Goal: Information Seeking & Learning: Learn about a topic

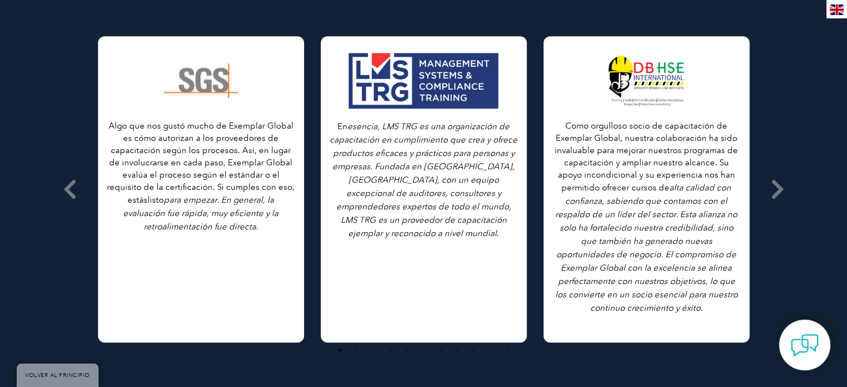
scroll to position [1107, 0]
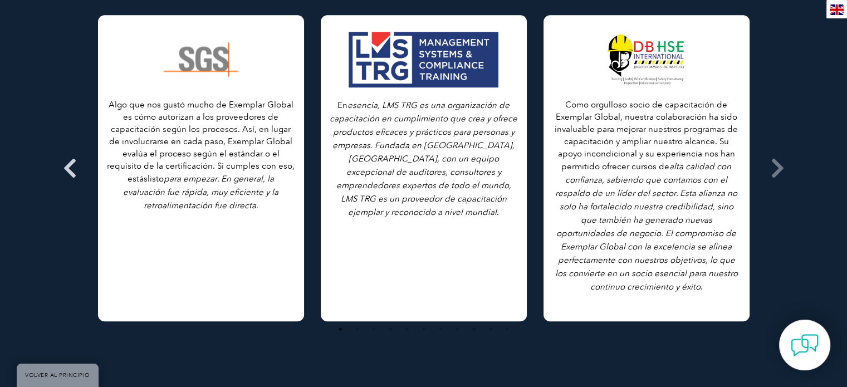
click at [63, 168] on icon at bounding box center [70, 168] width 14 height 0
click at [69, 168] on icon at bounding box center [70, 168] width 14 height 0
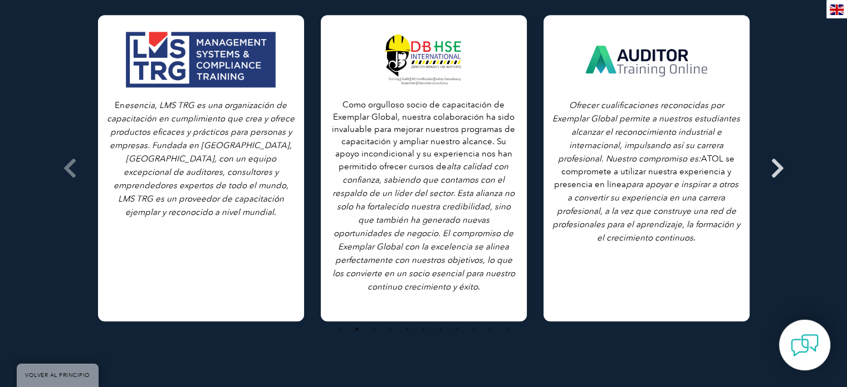
click at [777, 168] on icon at bounding box center [777, 168] width 14 height 0
click at [63, 168] on icon at bounding box center [70, 168] width 14 height 0
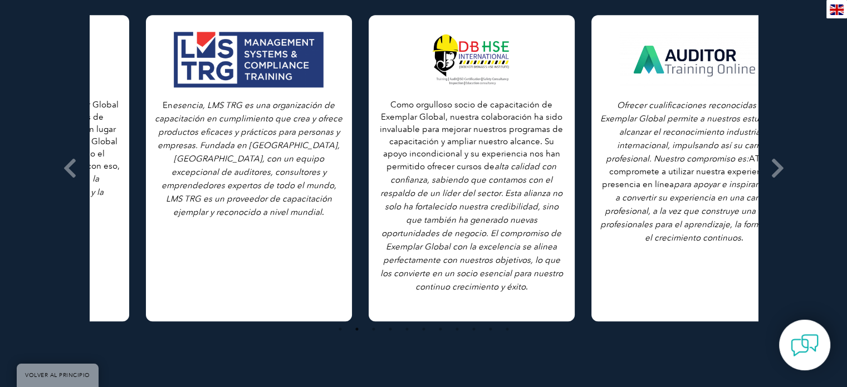
drag, startPoint x: 128, startPoint y: 215, endPoint x: 193, endPoint y: 215, distance: 64.6
click at [193, 215] on div "En esencia, LMS TRG es una organización de capacitación en cumplimiento que cre…" at bounding box center [249, 168] width 206 height 306
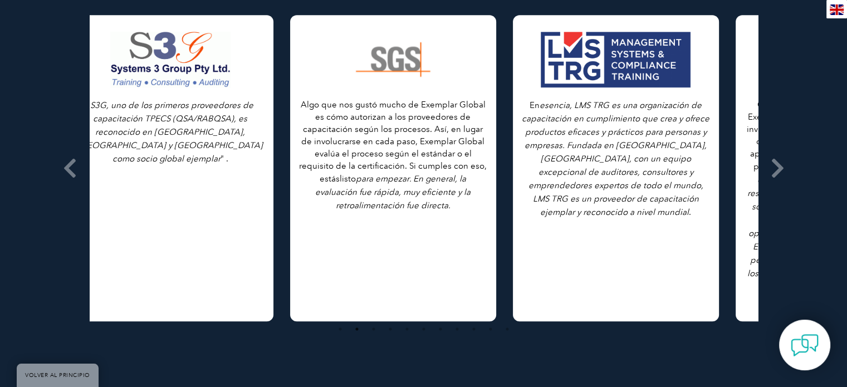
drag, startPoint x: 176, startPoint y: 218, endPoint x: 597, endPoint y: 213, distance: 421.4
click at [597, 213] on div "En esencia, LMS TRG es una organización de capacitación en cumplimiento que cre…" at bounding box center [616, 168] width 206 height 306
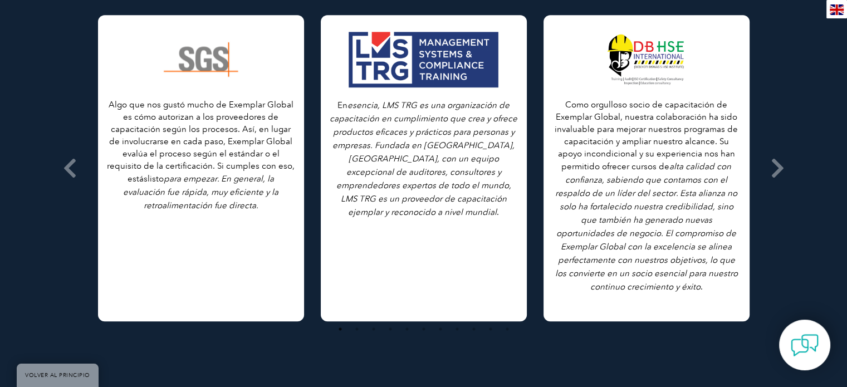
drag, startPoint x: 259, startPoint y: 238, endPoint x: 612, endPoint y: 248, distance: 353.6
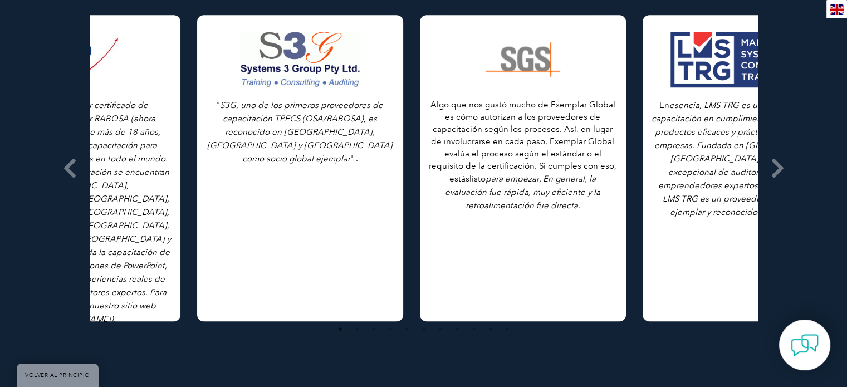
drag, startPoint x: 236, startPoint y: 196, endPoint x: 655, endPoint y: 208, distance: 418.7
click at [617, 208] on p "Algo que nos gustó mucho de Exemplar Global es cómo autorizan a los proveedores…" at bounding box center [522, 156] width 189 height 114
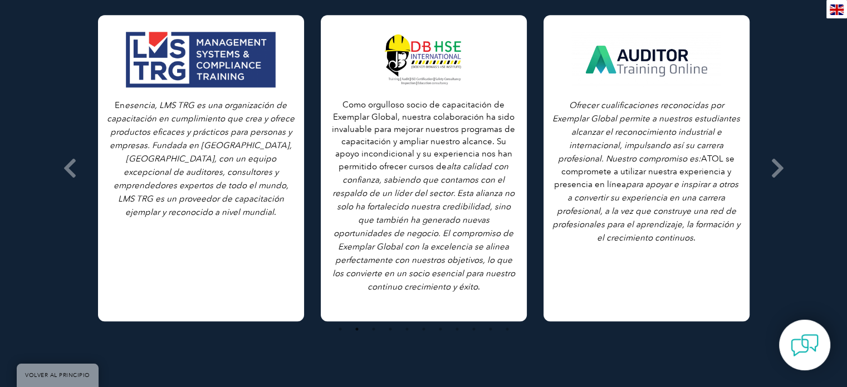
drag, startPoint x: 136, startPoint y: 207, endPoint x: 573, endPoint y: 220, distance: 437.2
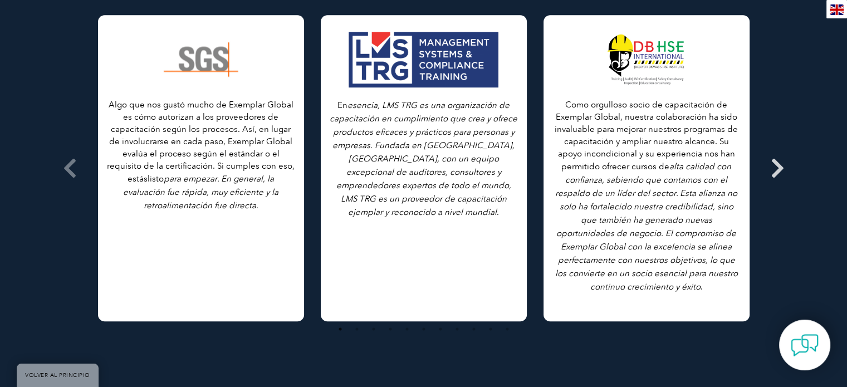
drag, startPoint x: 281, startPoint y: 154, endPoint x: 780, endPoint y: 145, distance: 498.8
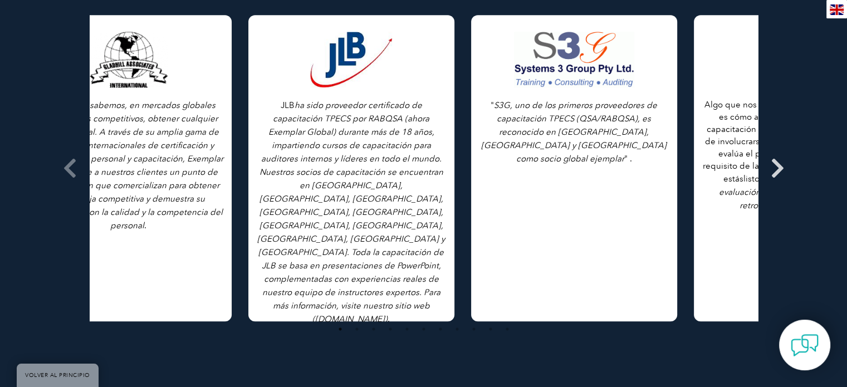
drag, startPoint x: 119, startPoint y: 150, endPoint x: 781, endPoint y: 188, distance: 664.0
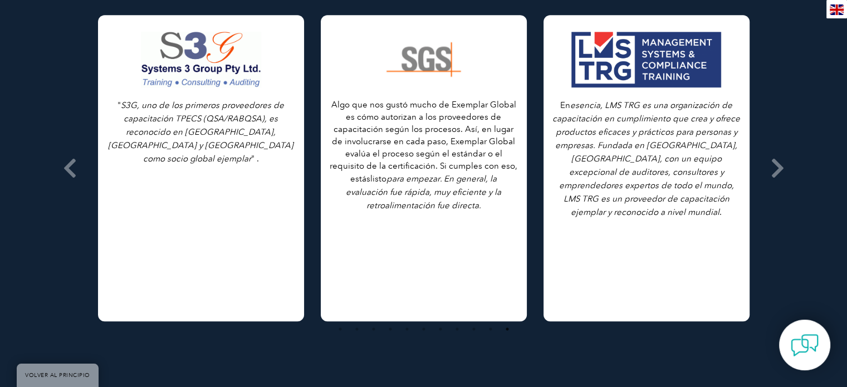
drag, startPoint x: 215, startPoint y: 196, endPoint x: 854, endPoint y: 219, distance: 639.4
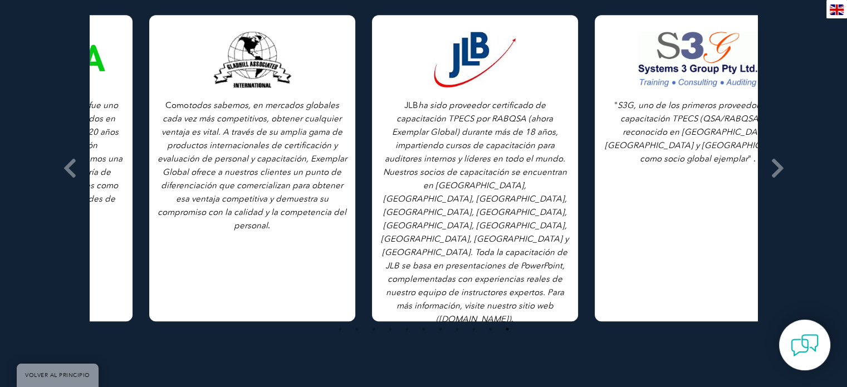
drag, startPoint x: 178, startPoint y: 164, endPoint x: 854, endPoint y: 198, distance: 677.1
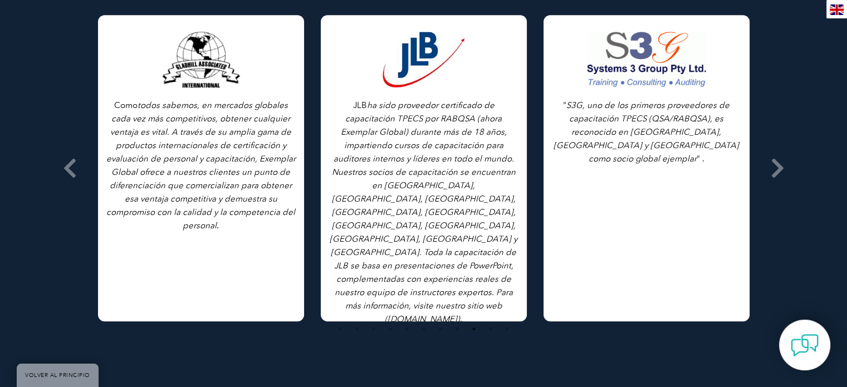
drag, startPoint x: 252, startPoint y: 165, endPoint x: 800, endPoint y: 172, distance: 548.3
click at [800, 172] on div "Testimonios de nuestros socios Explorar todos los testimonios Como todos sabemo…" at bounding box center [423, 145] width 847 height 542
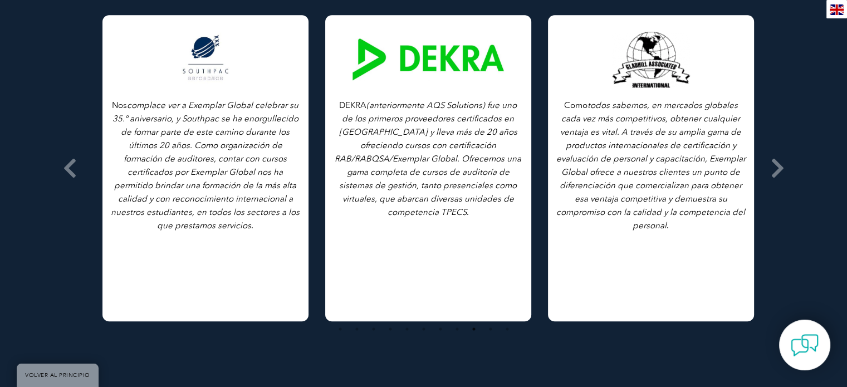
drag, startPoint x: 221, startPoint y: 149, endPoint x: 671, endPoint y: 167, distance: 450.7
click at [671, 167] on font "todos sabemos, en mercados globales cada vez más competitivos, obtener cualquie…" at bounding box center [650, 165] width 189 height 130
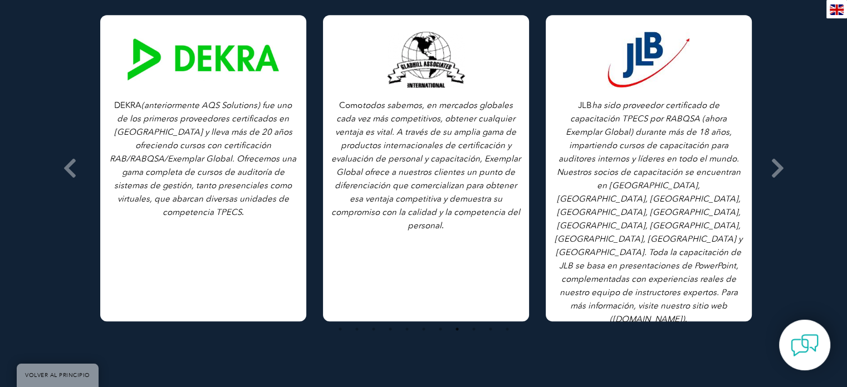
drag, startPoint x: 196, startPoint y: 186, endPoint x: 591, endPoint y: 215, distance: 395.7
click at [591, 215] on div "Como todos sabemos, en mercados globales cada vez más competitivos, obtener cua…" at bounding box center [648, 168] width 5566 height 306
drag, startPoint x: 243, startPoint y: 144, endPoint x: 613, endPoint y: 146, distance: 370.2
click at [613, 146] on div "Como todos sabemos, en mercados globales cada vez más competitivos, obtener cua…" at bounding box center [648, 168] width 5566 height 306
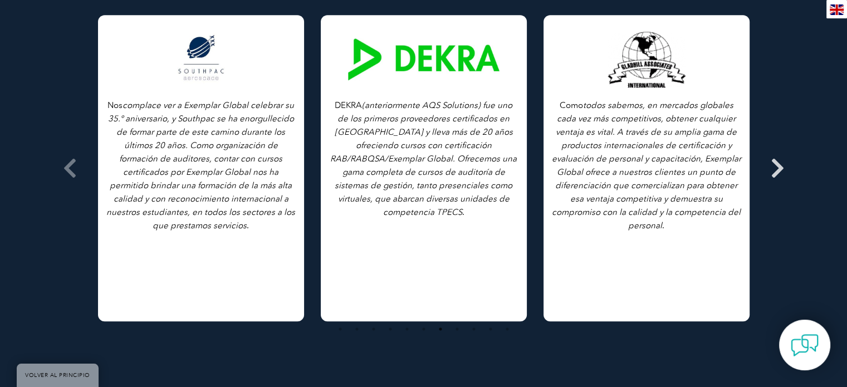
drag, startPoint x: 298, startPoint y: 145, endPoint x: 789, endPoint y: 180, distance: 491.6
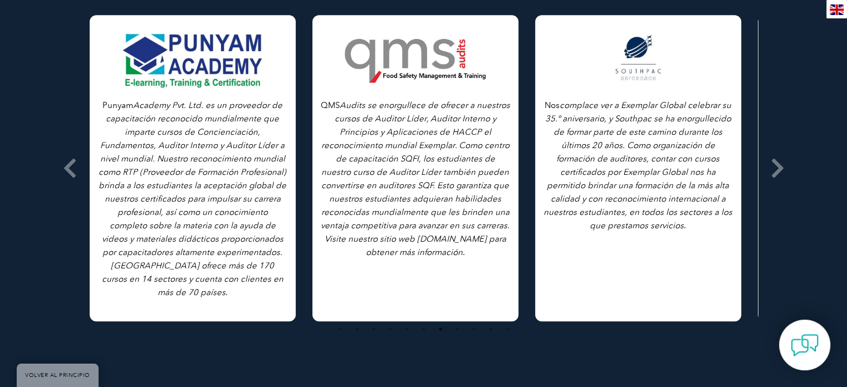
drag, startPoint x: 286, startPoint y: 90, endPoint x: 723, endPoint y: 120, distance: 437.9
click at [723, 120] on div "Nos complace ver a Exemplar Global celebrar su 35.º aniversario, y Southpac se …" at bounding box center [638, 168] width 206 height 306
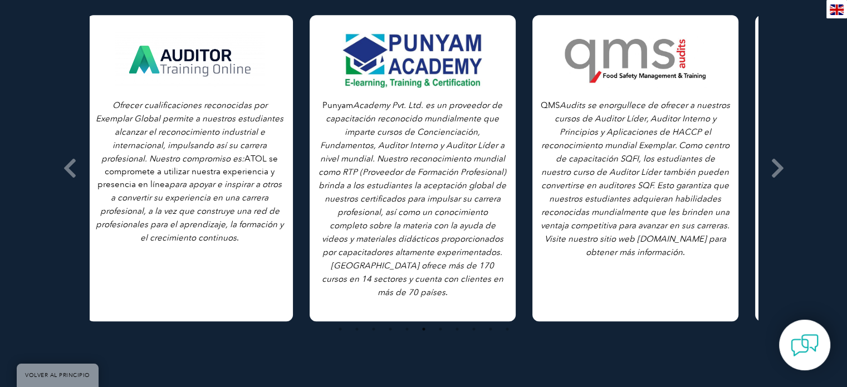
drag, startPoint x: 234, startPoint y: 75, endPoint x: 670, endPoint y: 93, distance: 436.2
click at [670, 93] on div "QMS Audits se enorgullece de ofrecer a nuestros cursos de Auditor Líder, Audito…" at bounding box center [635, 168] width 206 height 306
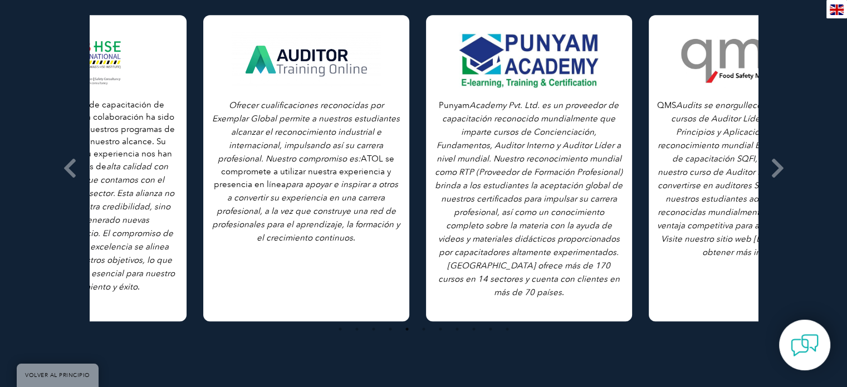
drag, startPoint x: 249, startPoint y: 93, endPoint x: 677, endPoint y: 141, distance: 430.8
click at [632, 141] on div "Punyam Academy Pvt. Ltd. es un proveedor de capacitación reconocido mundialment…" at bounding box center [529, 168] width 206 height 306
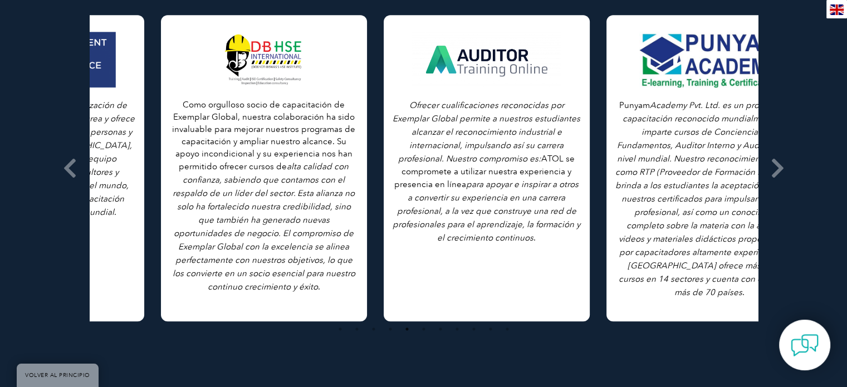
drag, startPoint x: 116, startPoint y: 98, endPoint x: 659, endPoint y: 173, distance: 548.4
click at [659, 173] on p "Punyam Academy Pvt. Ltd. es un proveedor de capacitación reconocido mundialment…" at bounding box center [708, 199] width 189 height 200
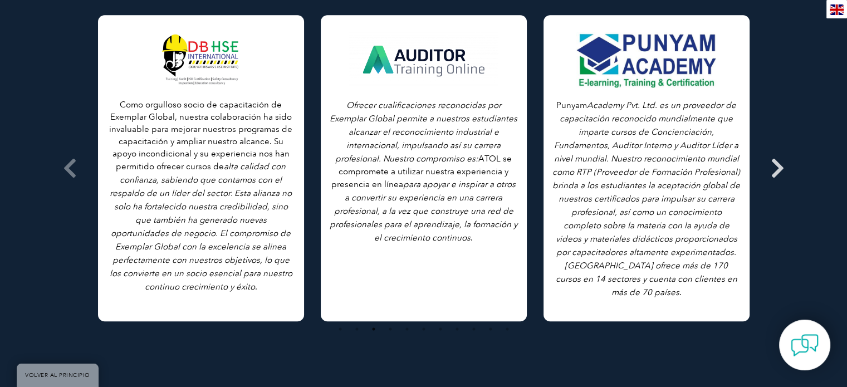
drag, startPoint x: 217, startPoint y: 85, endPoint x: 779, endPoint y: 156, distance: 566.7
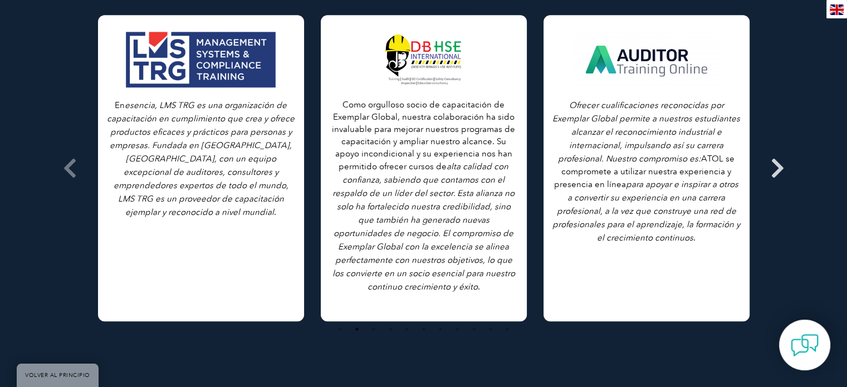
drag, startPoint x: 385, startPoint y: 78, endPoint x: 781, endPoint y: 106, distance: 397.3
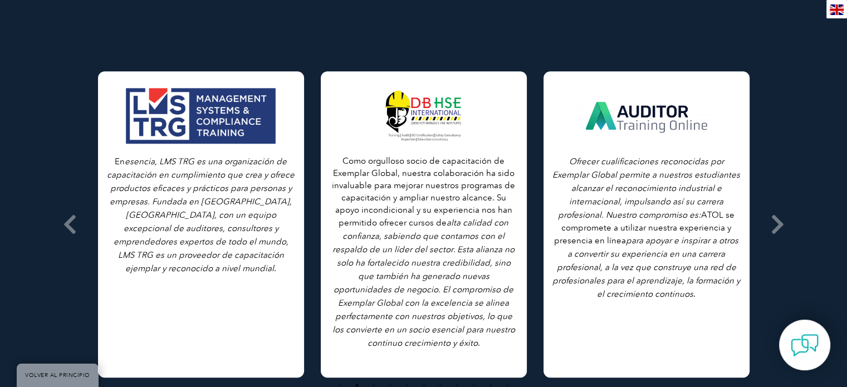
scroll to position [1036, 0]
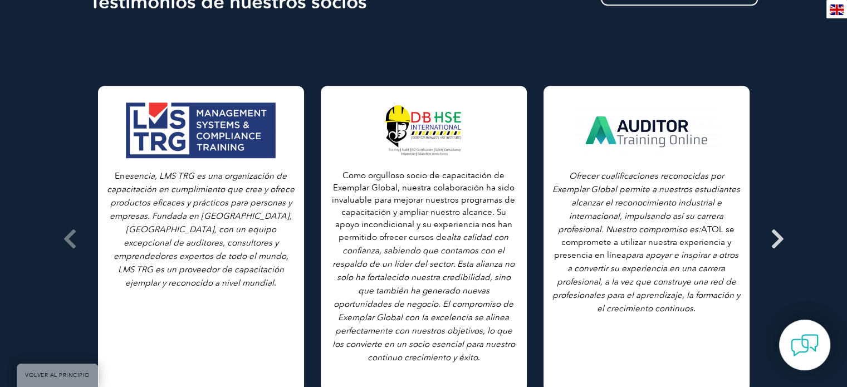
click at [775, 239] on icon at bounding box center [777, 239] width 14 height 0
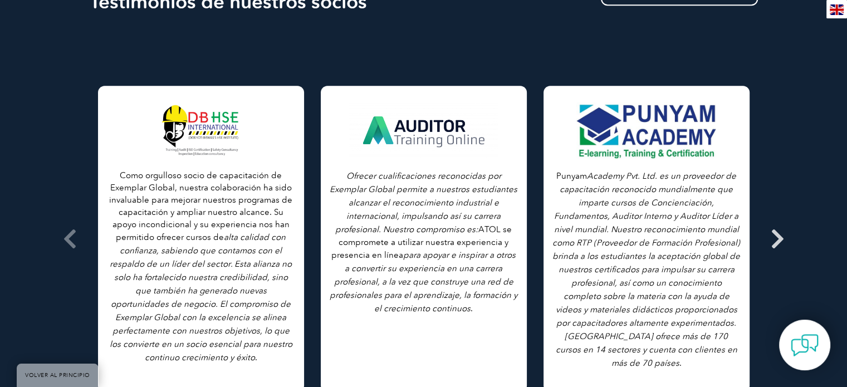
click at [775, 239] on icon at bounding box center [777, 239] width 14 height 0
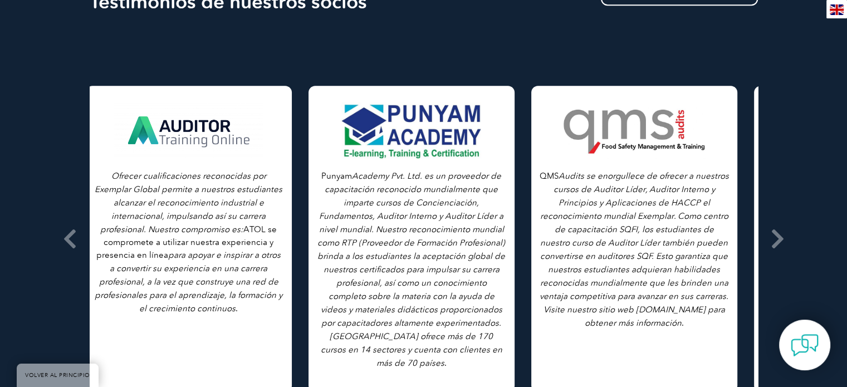
drag, startPoint x: 666, startPoint y: 232, endPoint x: 340, endPoint y: 236, distance: 325.6
click at [340, 236] on font "Academy Pvt. Ltd. es un proveedor de capacitación reconocido mundialmente que i…" at bounding box center [411, 269] width 188 height 197
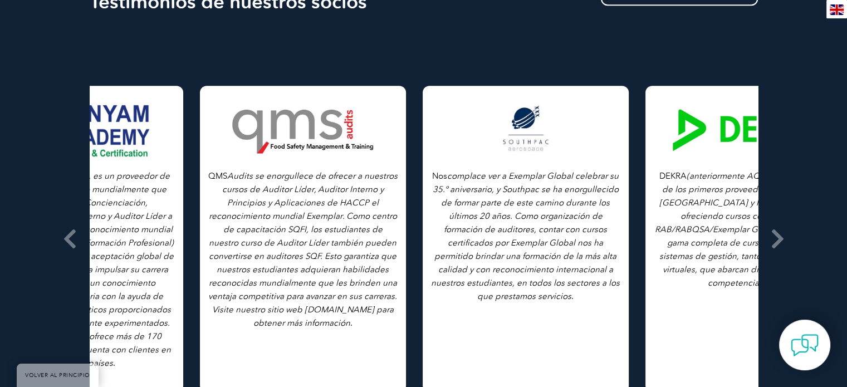
drag, startPoint x: 640, startPoint y: 260, endPoint x: 281, endPoint y: 254, distance: 358.5
click at [281, 254] on font "Audits se enorgullece de ofrecer a nuestros cursos de Auditor Líder, Auditor In…" at bounding box center [302, 249] width 189 height 157
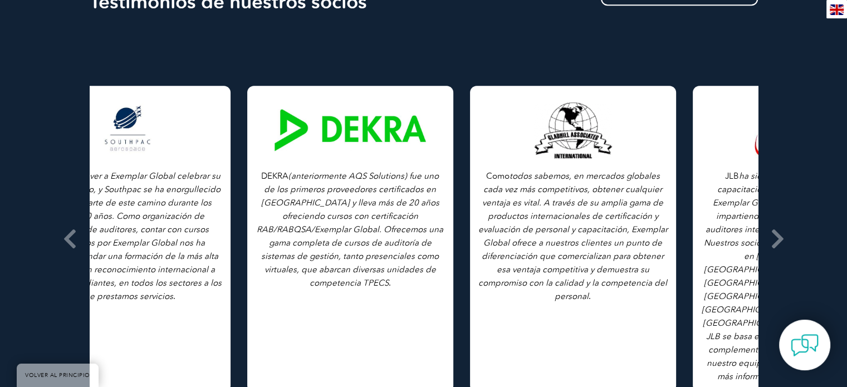
drag, startPoint x: 621, startPoint y: 279, endPoint x: 102, endPoint y: 222, distance: 521.9
click at [102, 222] on p "Nos complace ver a Exemplar Global celebrar su 35.º aniversario, y Southpac se …" at bounding box center [127, 236] width 189 height 134
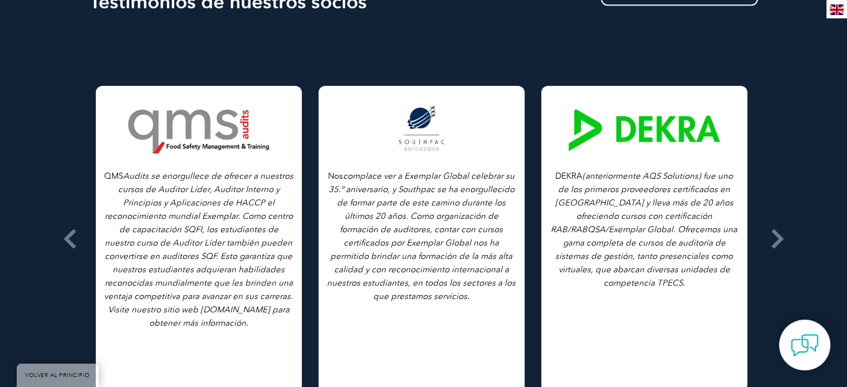
drag, startPoint x: 625, startPoint y: 252, endPoint x: 280, endPoint y: 245, distance: 344.6
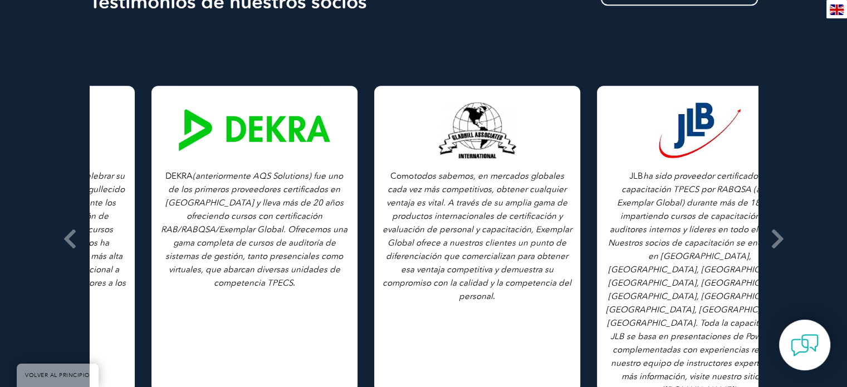
drag, startPoint x: 659, startPoint y: 285, endPoint x: 253, endPoint y: 276, distance: 405.9
click at [253, 276] on div "DEKRA (anteriormente AQS Solutions) fue uno de los primeros proveedores certifi…" at bounding box center [254, 239] width 206 height 306
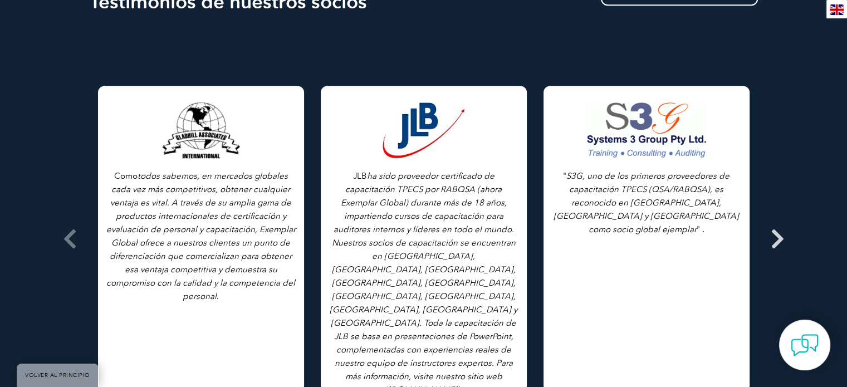
click at [773, 239] on icon at bounding box center [777, 239] width 14 height 0
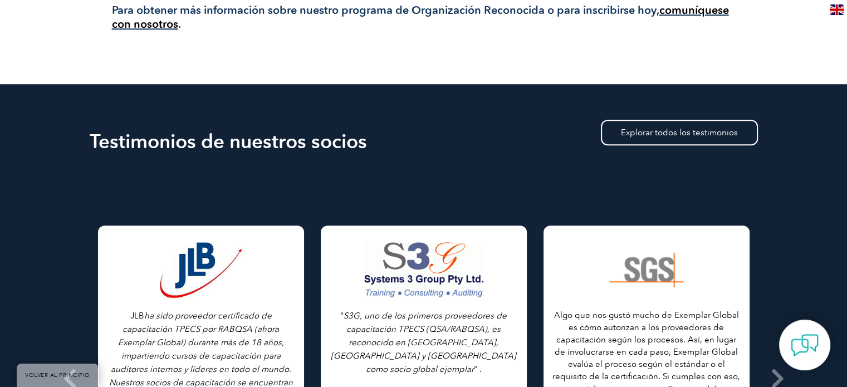
scroll to position [891, 0]
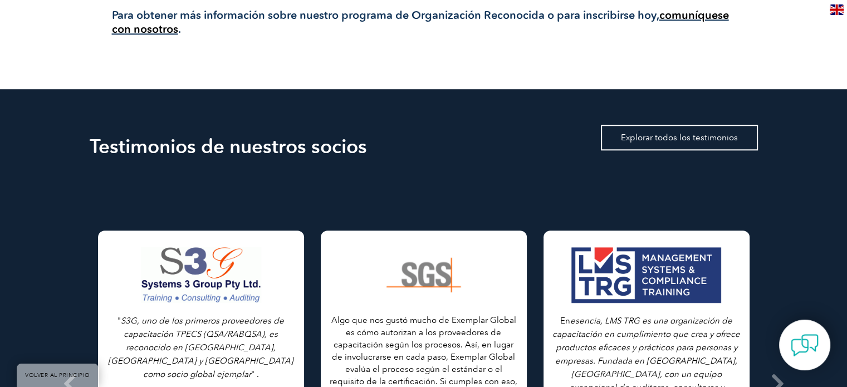
click at [701, 139] on font "Explorar todos los testimonios" at bounding box center [679, 137] width 117 height 10
